Goal: Check status: Check status

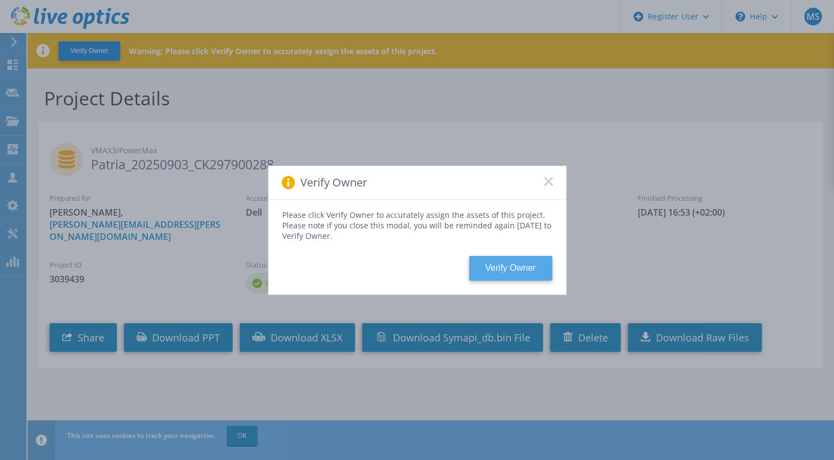
click at [518, 264] on button "Verify Owner" at bounding box center [510, 268] width 83 height 25
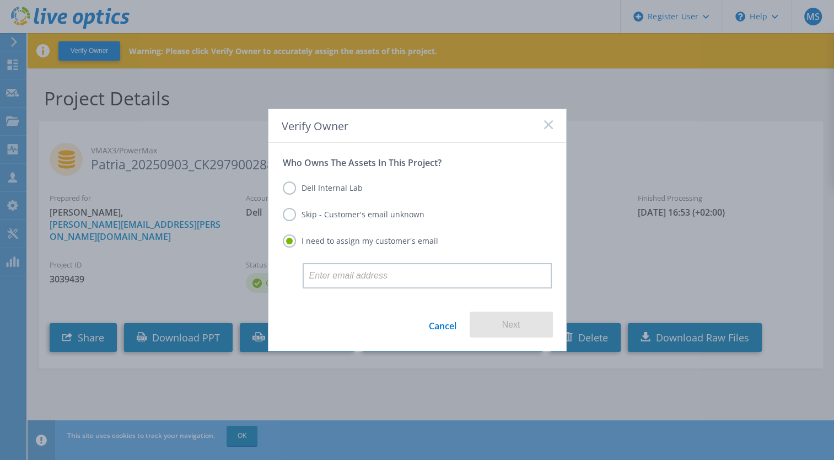
click at [327, 215] on label "Skip - Customer's email unknown" at bounding box center [354, 214] width 142 height 13
click at [0, 0] on input "Skip - Customer's email unknown" at bounding box center [0, 0] width 0 height 0
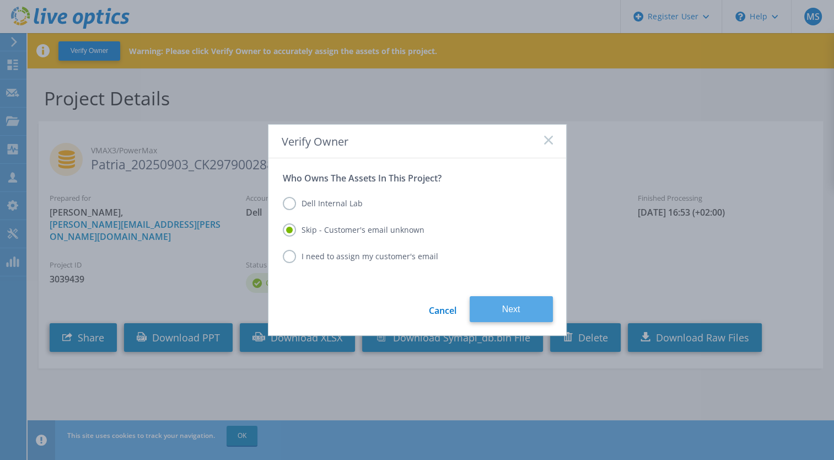
click at [500, 312] on button "Next" at bounding box center [511, 309] width 83 height 26
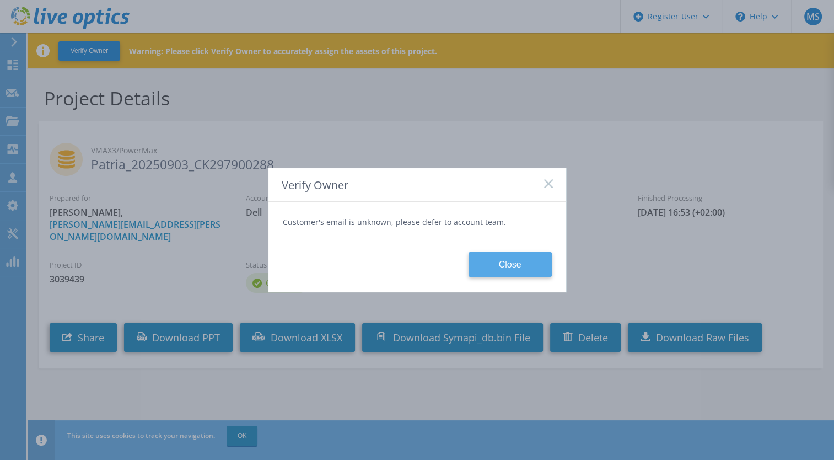
click at [500, 262] on button "Close" at bounding box center [510, 264] width 83 height 25
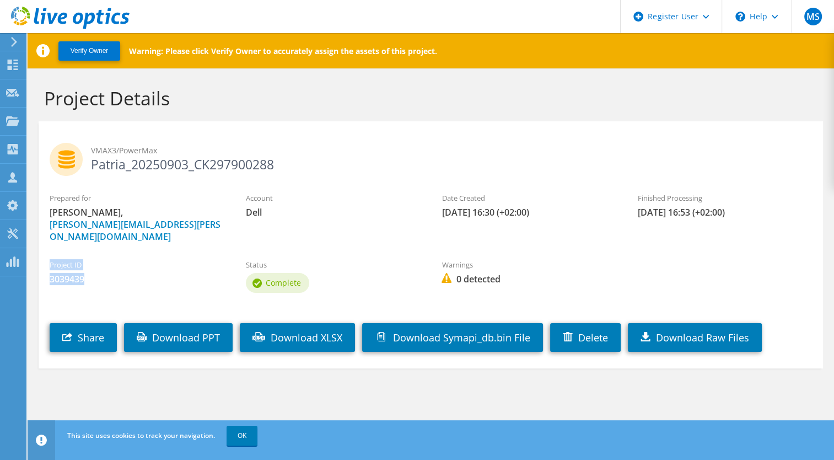
drag, startPoint x: 84, startPoint y: 270, endPoint x: 47, endPoint y: 255, distance: 39.1
click at [47, 255] on div "Project ID 3039439" at bounding box center [137, 272] width 196 height 37
copy div "Project ID 3039439"
drag, startPoint x: 101, startPoint y: 270, endPoint x: 49, endPoint y: 253, distance: 55.8
click at [49, 254] on div "Project ID 3042065" at bounding box center [137, 272] width 196 height 37
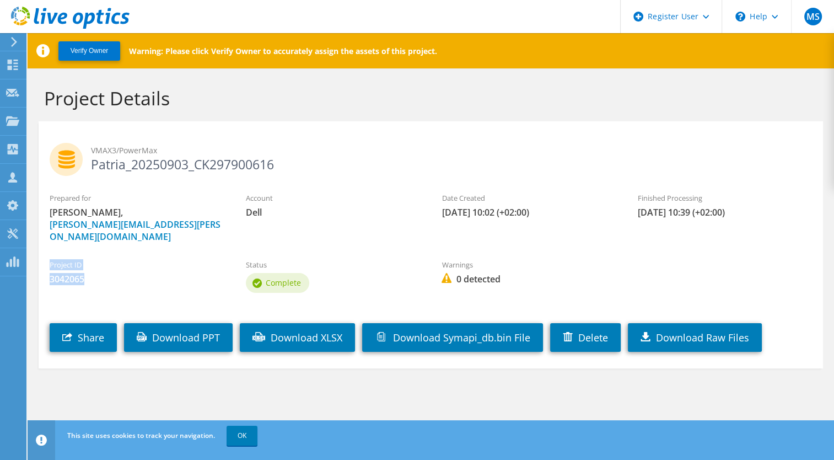
copy div "Project ID 3042065"
